Goal: Find contact information: Find contact information

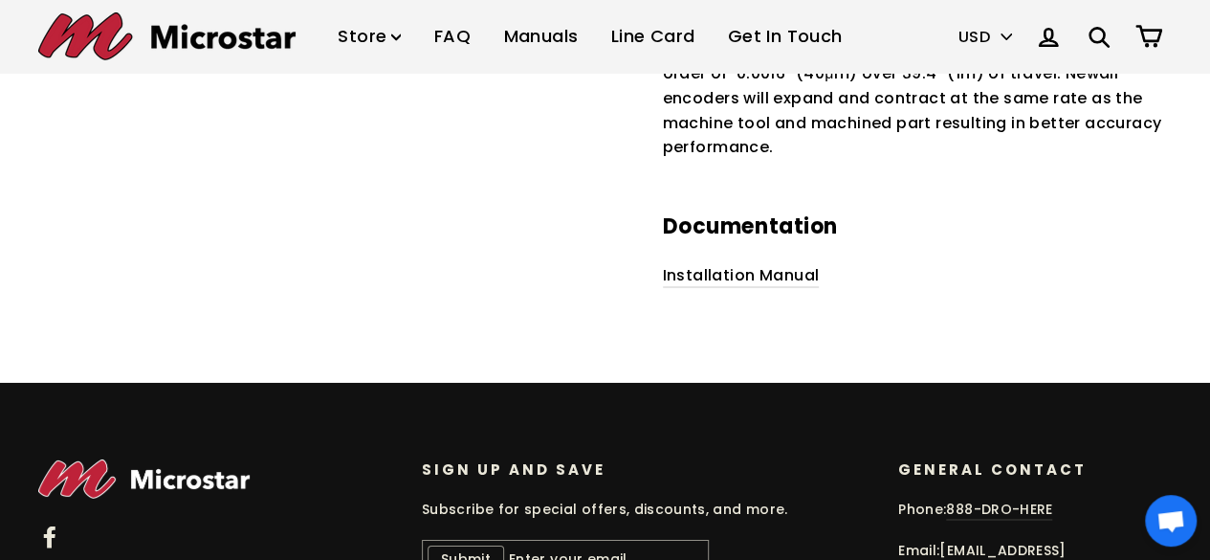
scroll to position [3149, 0]
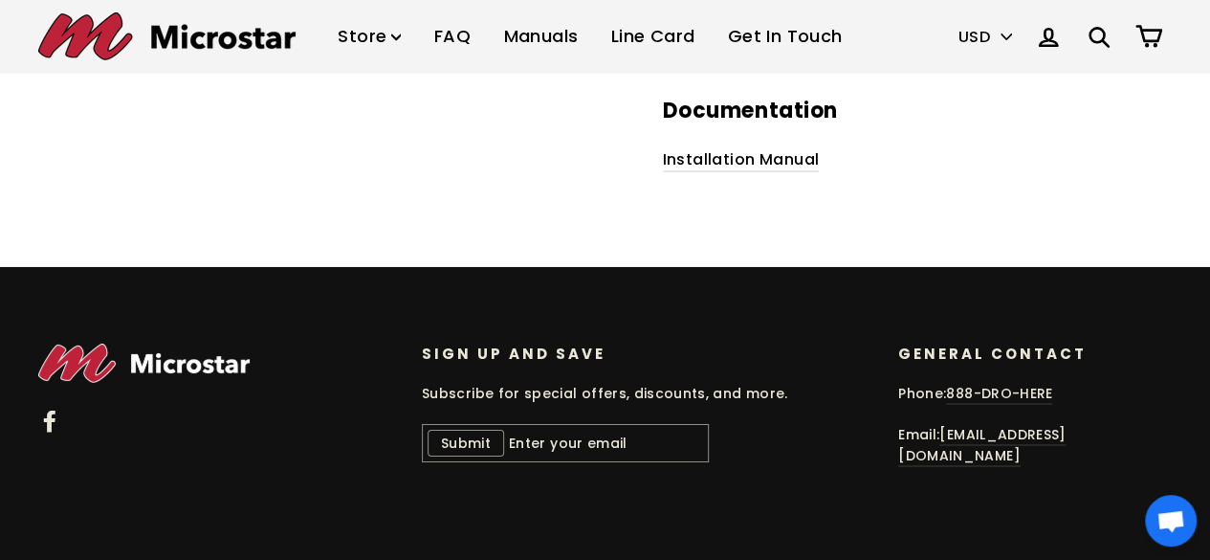
drag, startPoint x: 894, startPoint y: 454, endPoint x: 1123, endPoint y: 456, distance: 228.7
click at [1123, 456] on div "General Contact General Contact Phone: 888-DRO-HERE Email: [EMAIL_ADDRESS][DOMA…" at bounding box center [1015, 414] width 291 height 142
copy link "[EMAIL_ADDRESS][DOMAIN_NAME]"
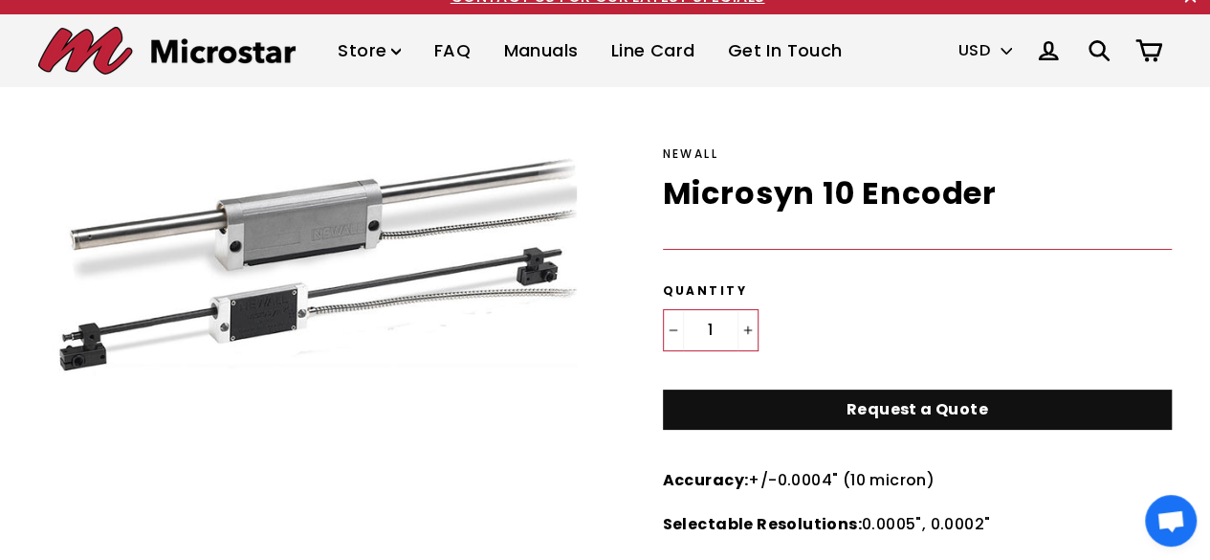
scroll to position [0, 0]
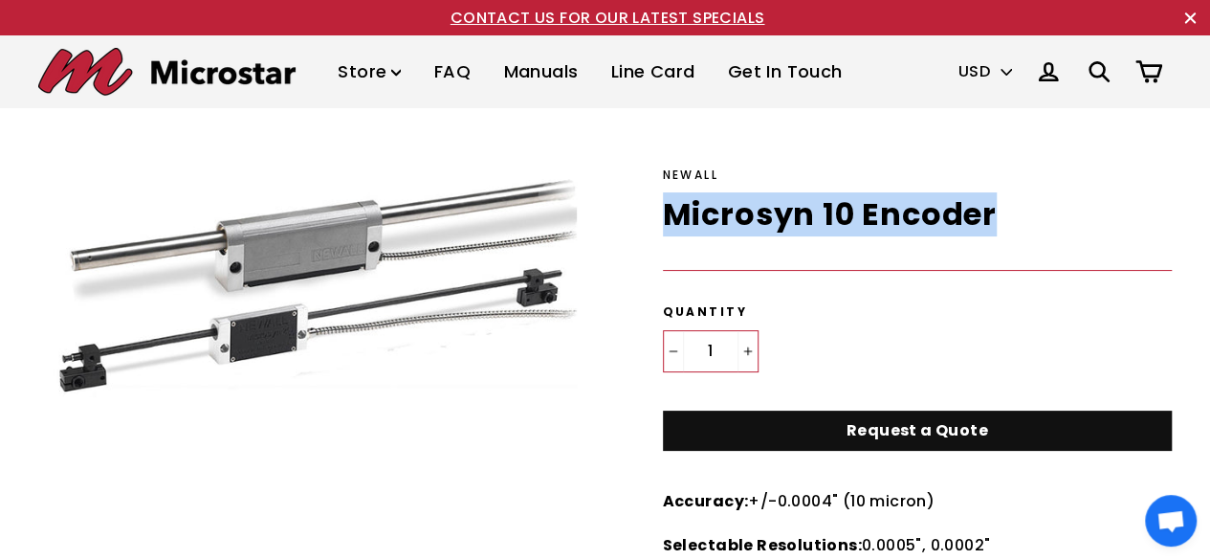
drag, startPoint x: 1018, startPoint y: 211, endPoint x: 641, endPoint y: 211, distance: 376.9
copy h1 "Microsyn 10 Encoder"
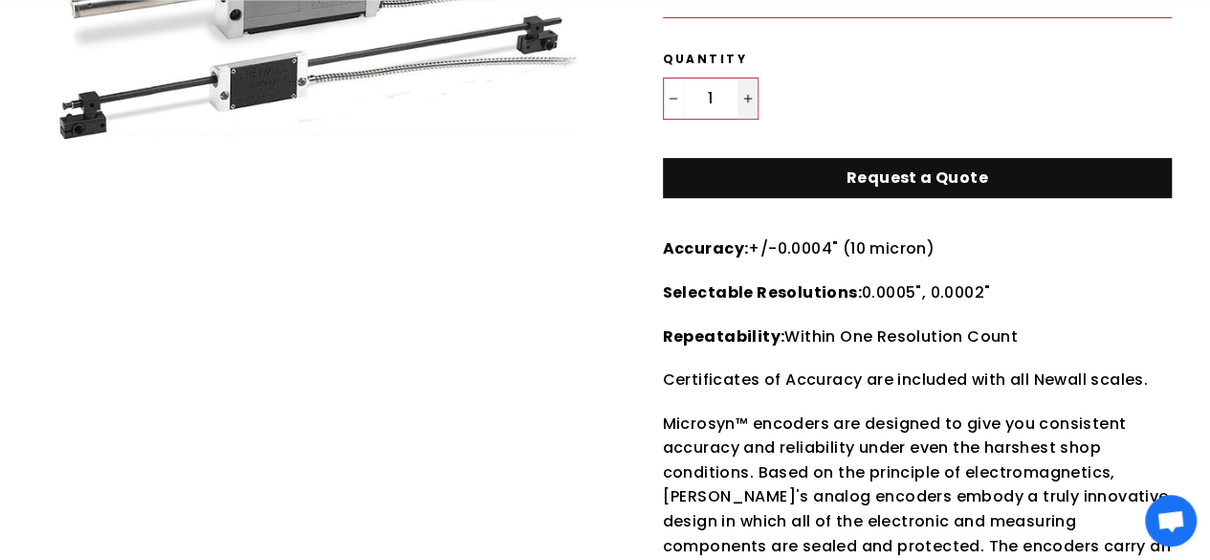
scroll to position [258, 0]
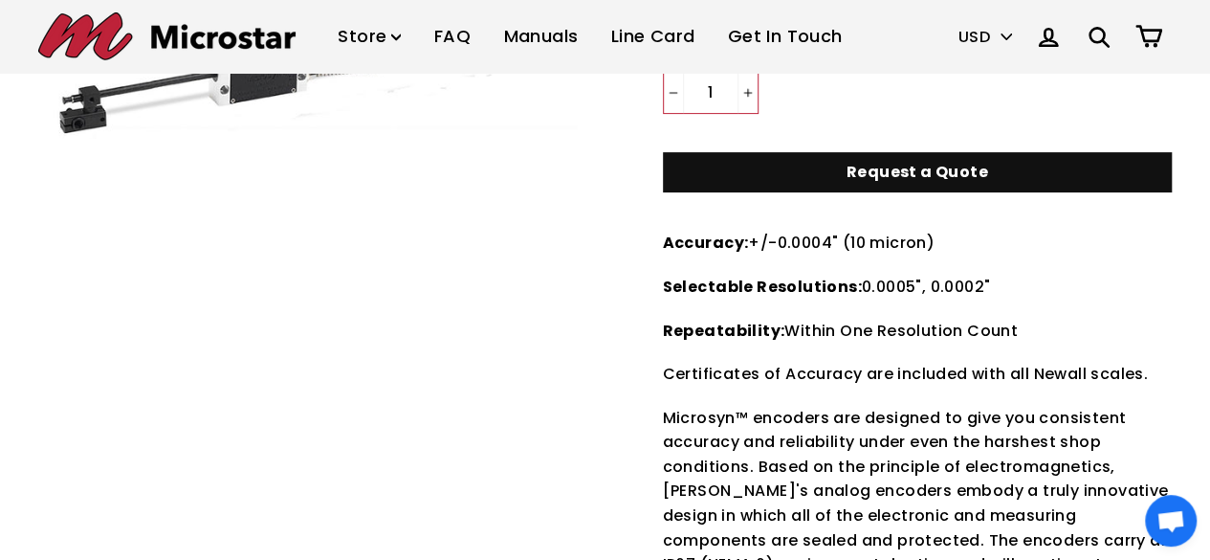
drag, startPoint x: 659, startPoint y: 236, endPoint x: 1024, endPoint y: 322, distance: 374.5
copy div "Accuracy: +/-0.0004" (10 micron) Selectable Resolutions: 0.0005", 0.0002" Repea…"
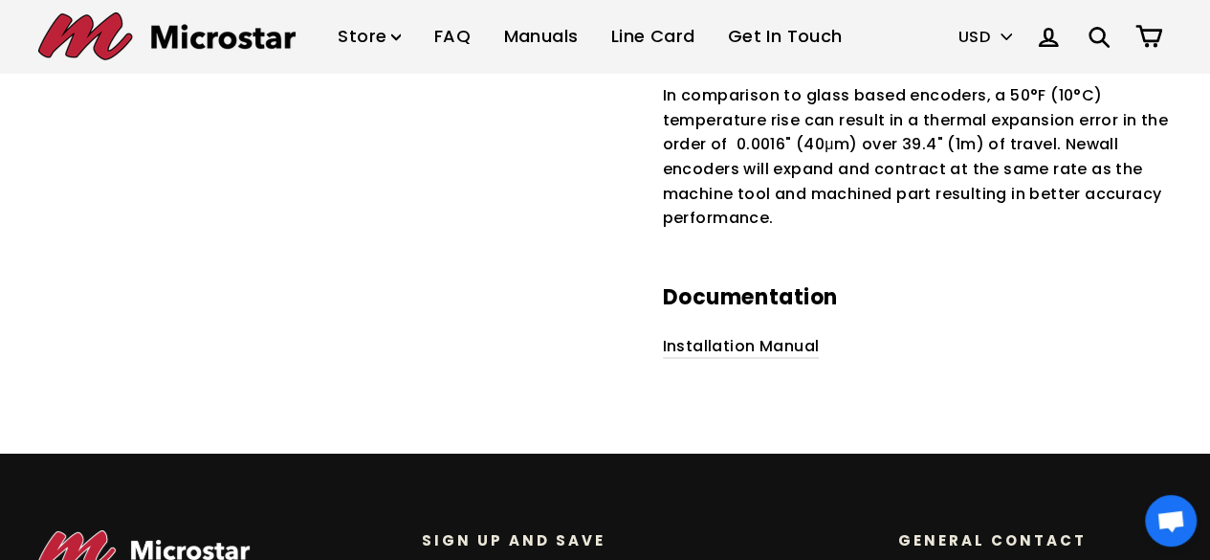
scroll to position [2962, 0]
